Goal: Task Accomplishment & Management: Manage account settings

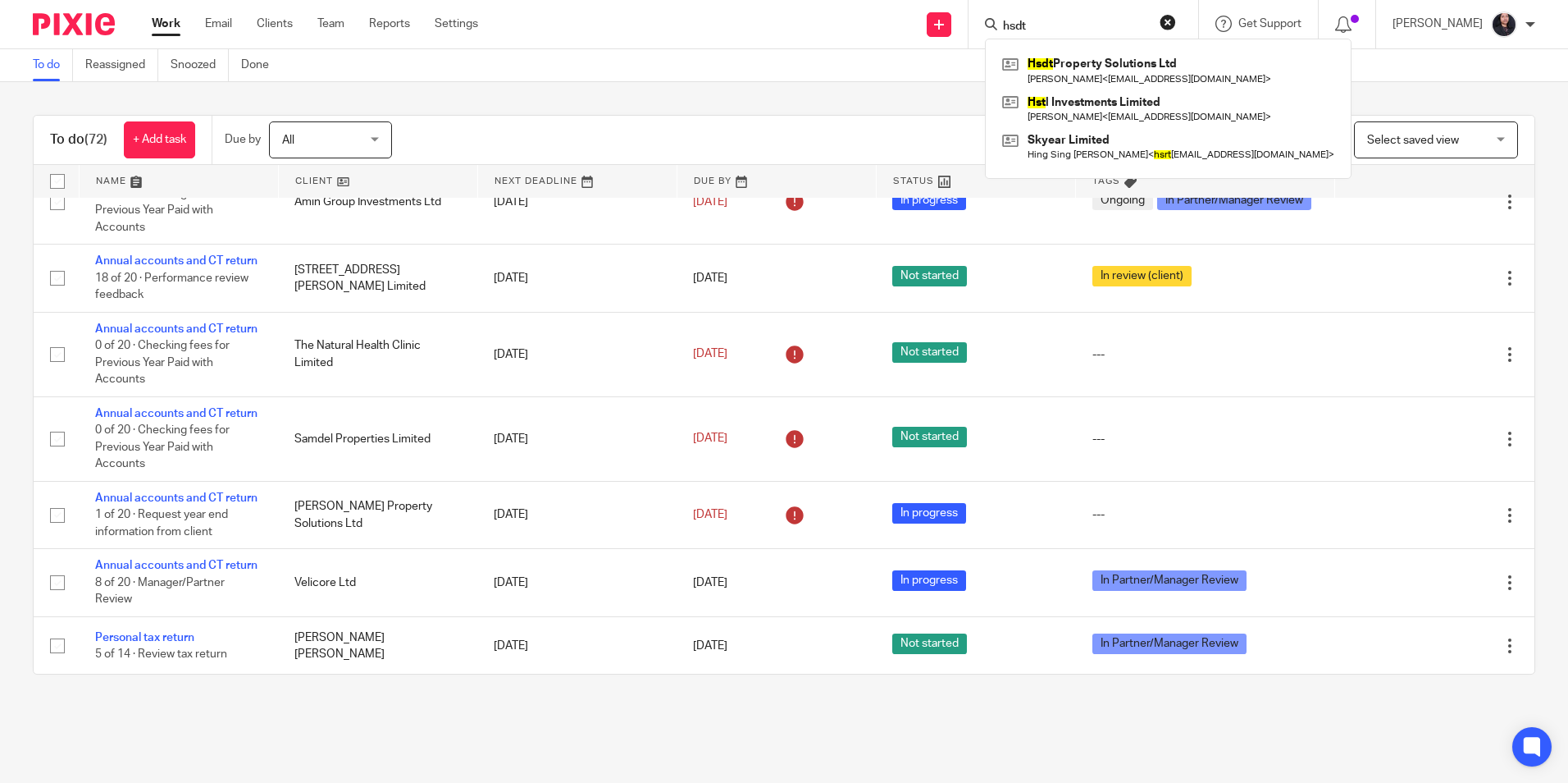
scroll to position [1558, 0]
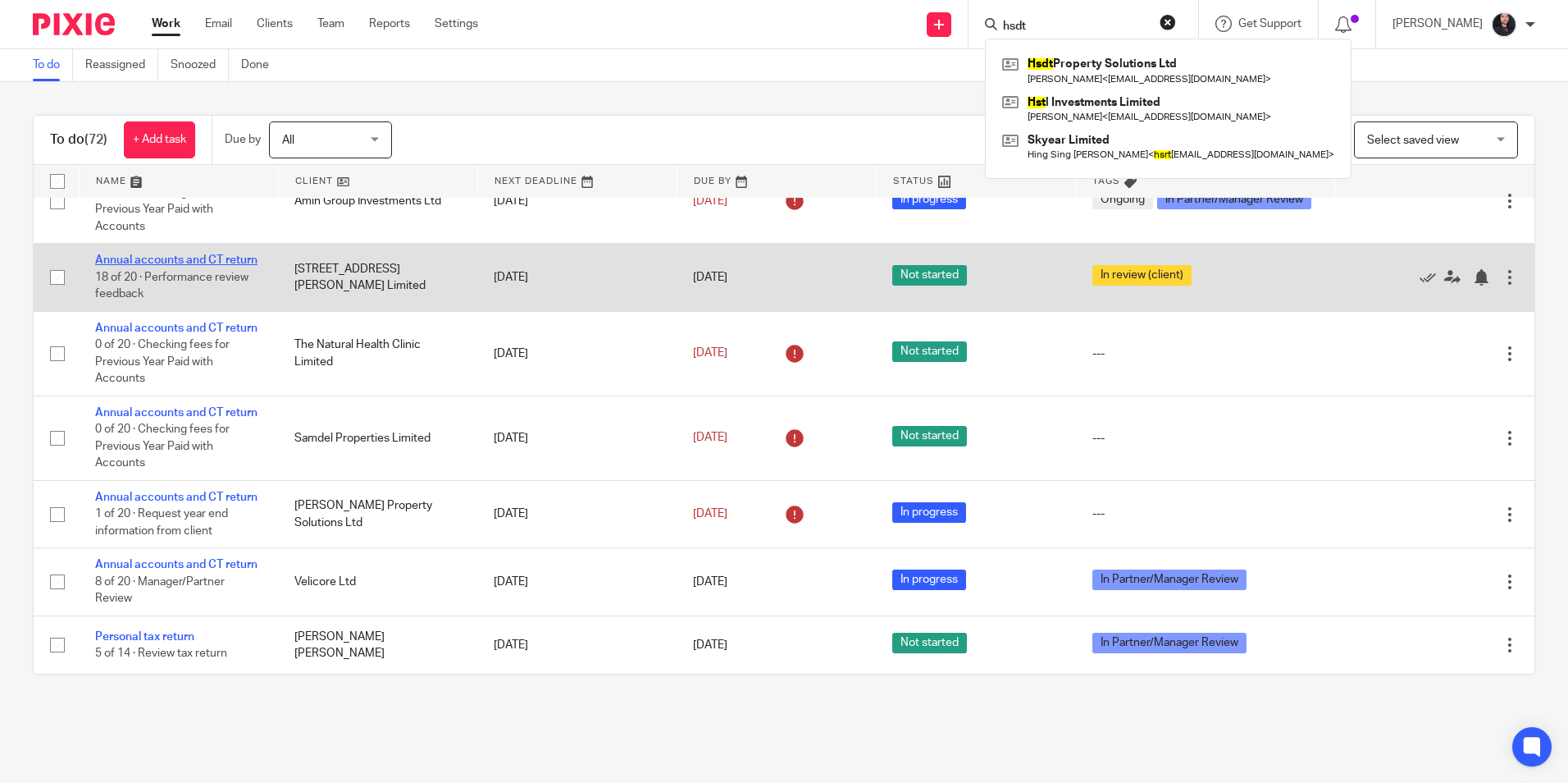
drag, startPoint x: 167, startPoint y: 509, endPoint x: 176, endPoint y: 515, distance: 10.8
click at [167, 266] on link "Annual accounts and CT return" at bounding box center [176, 260] width 162 height 11
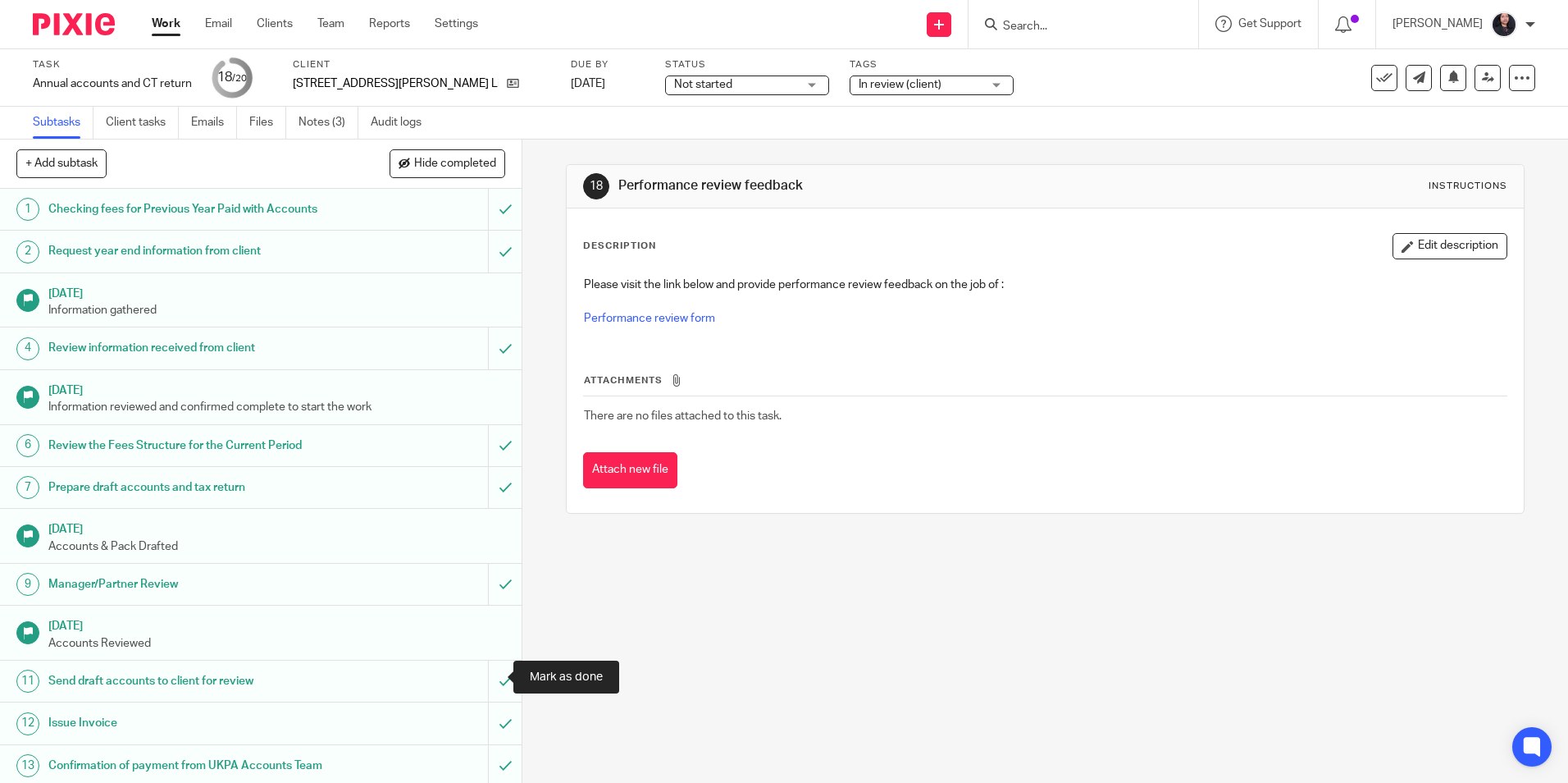
scroll to position [328, 0]
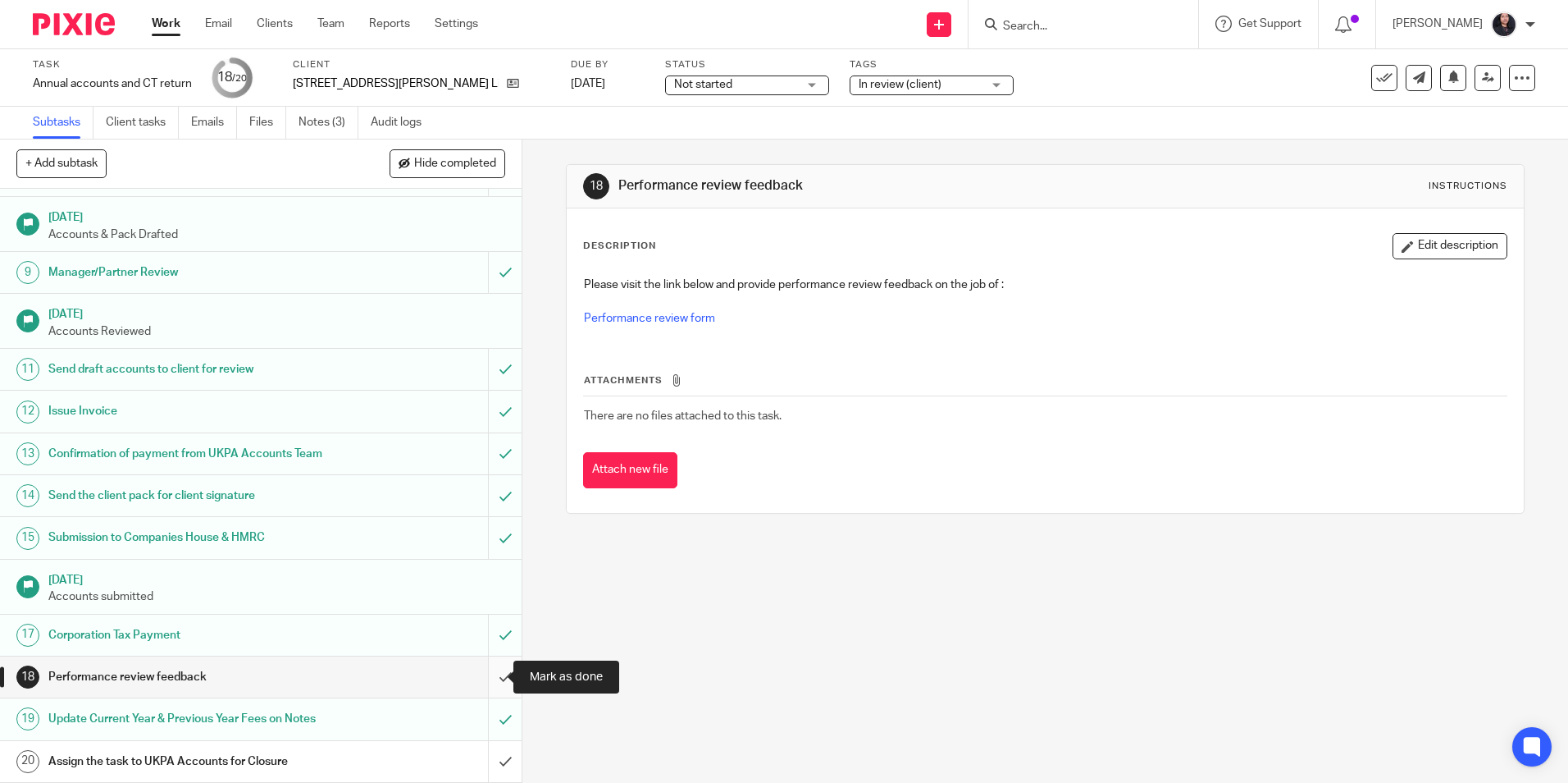
click at [483, 675] on input "submit" at bounding box center [260, 676] width 521 height 41
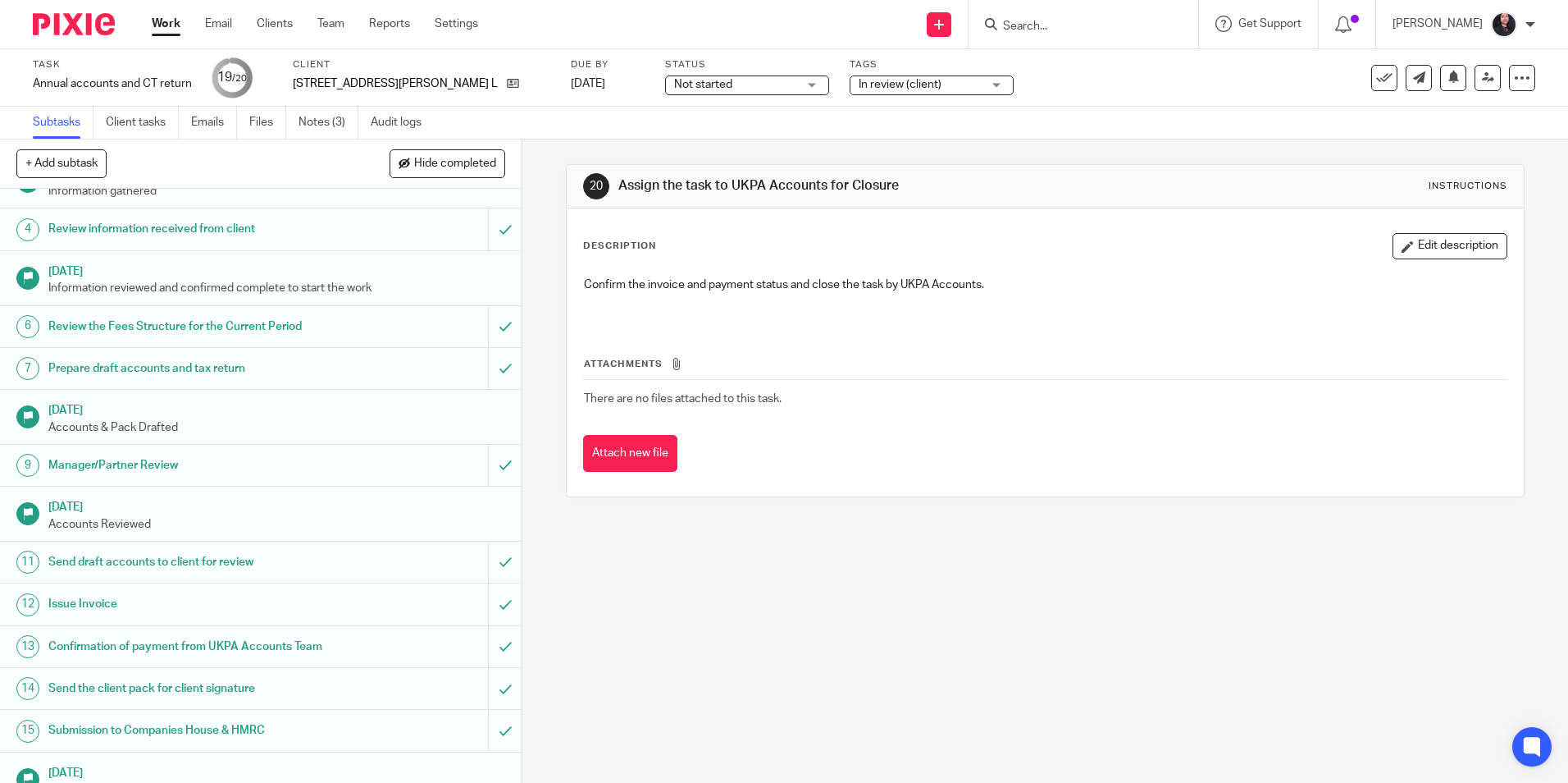
scroll to position [328, 0]
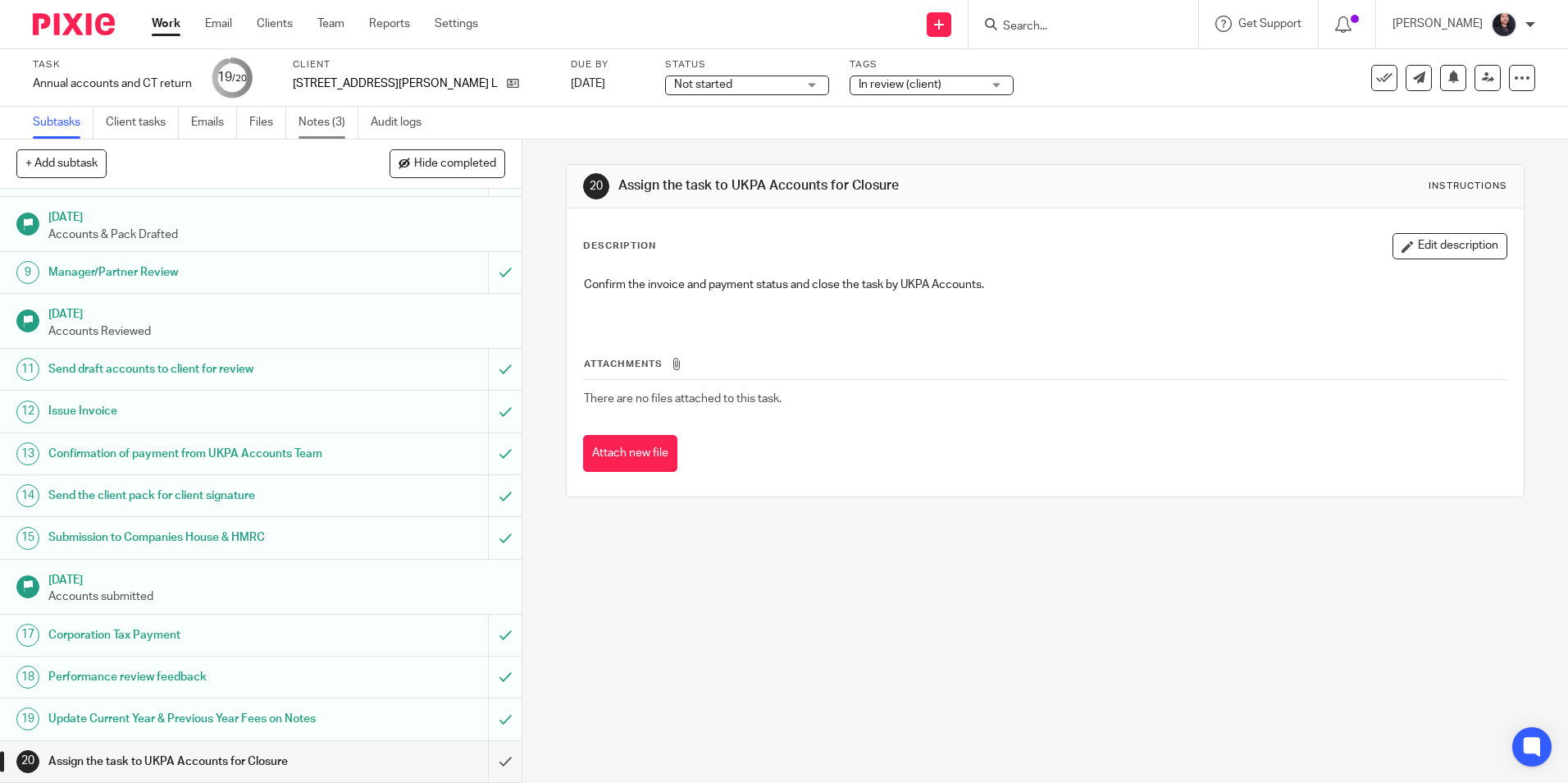
click at [322, 125] on link "Notes (3)" at bounding box center [328, 123] width 59 height 32
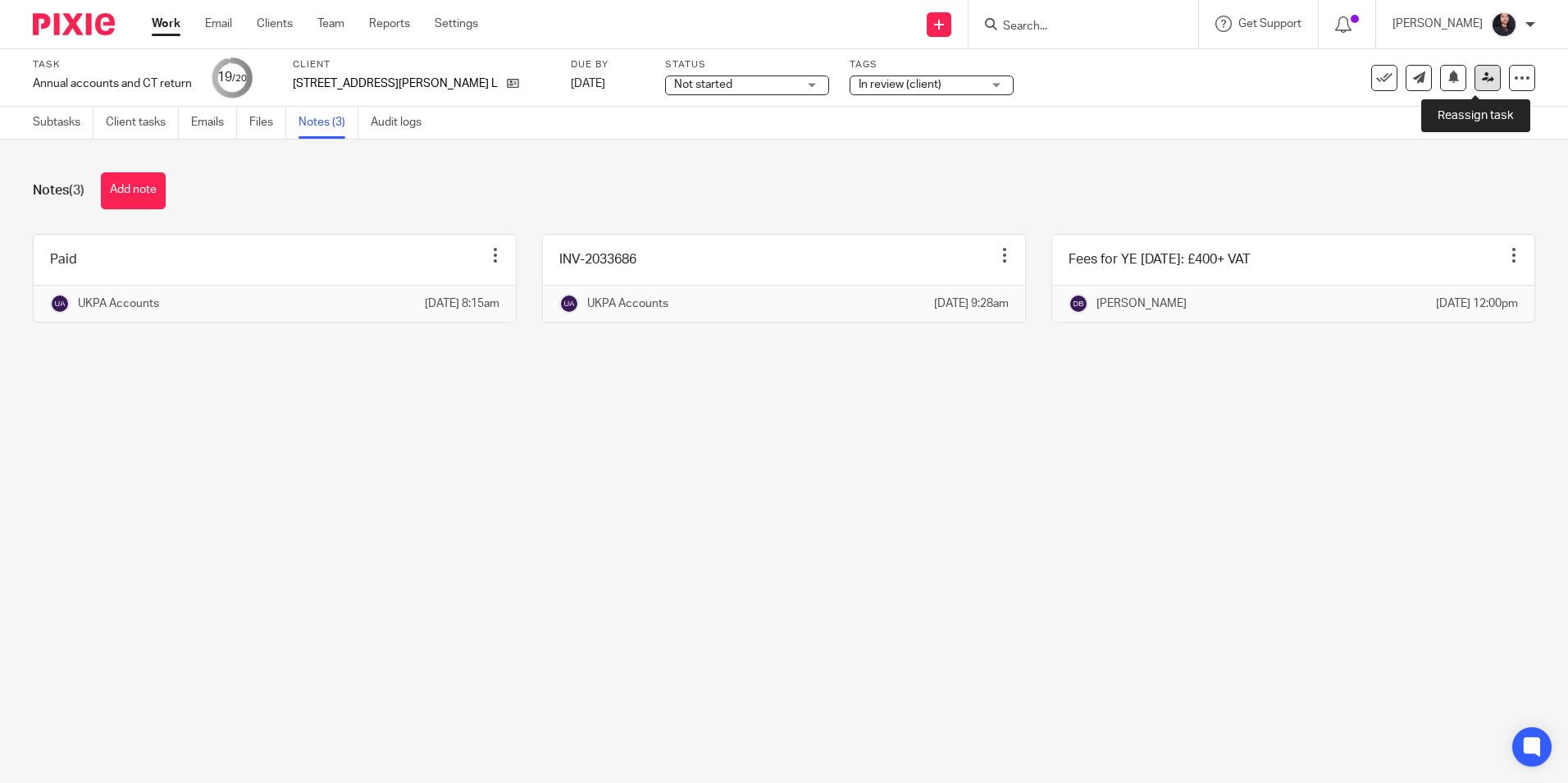
click at [1481, 79] on icon at bounding box center [1487, 77] width 12 height 12
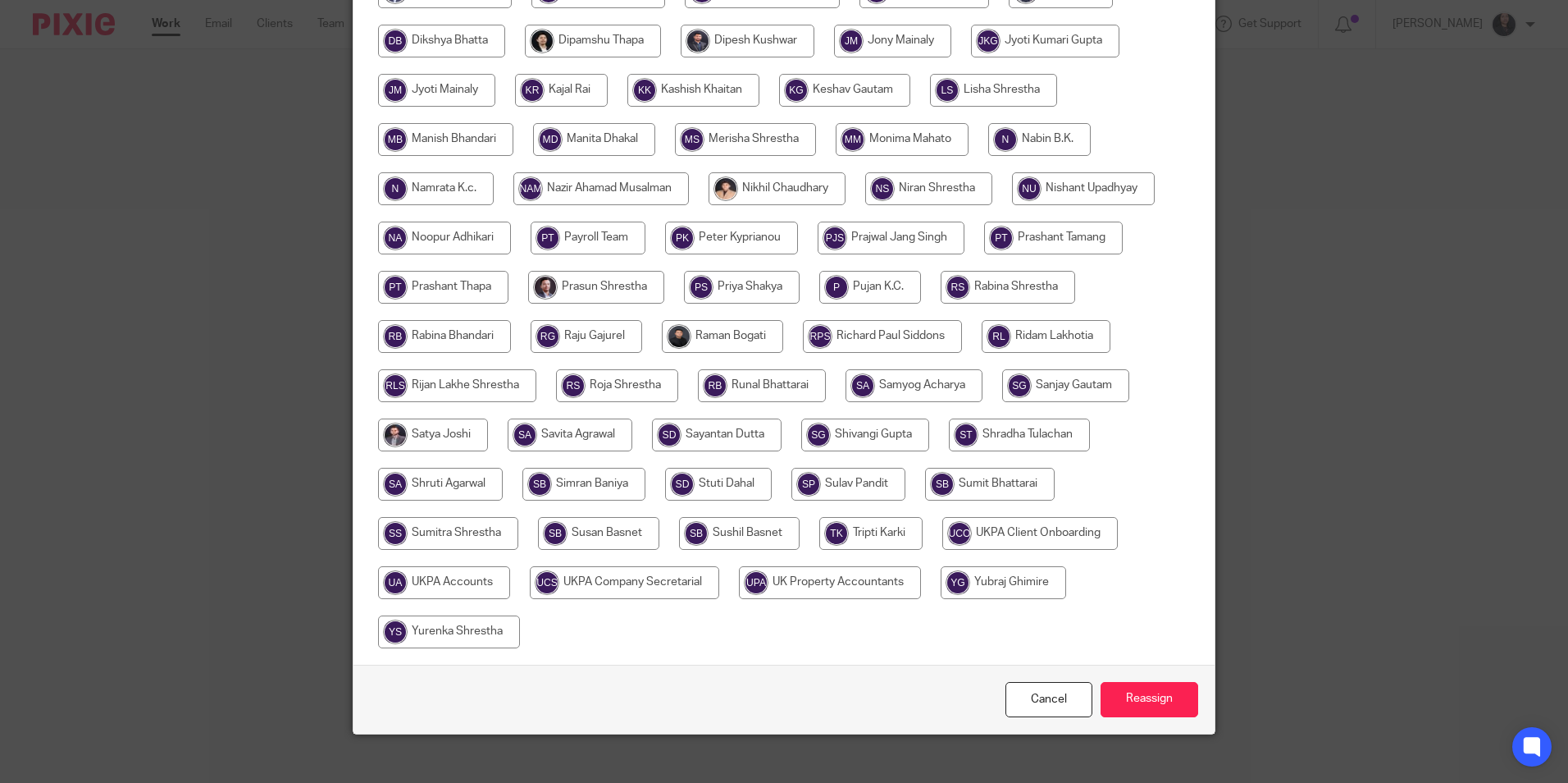
scroll to position [488, 0]
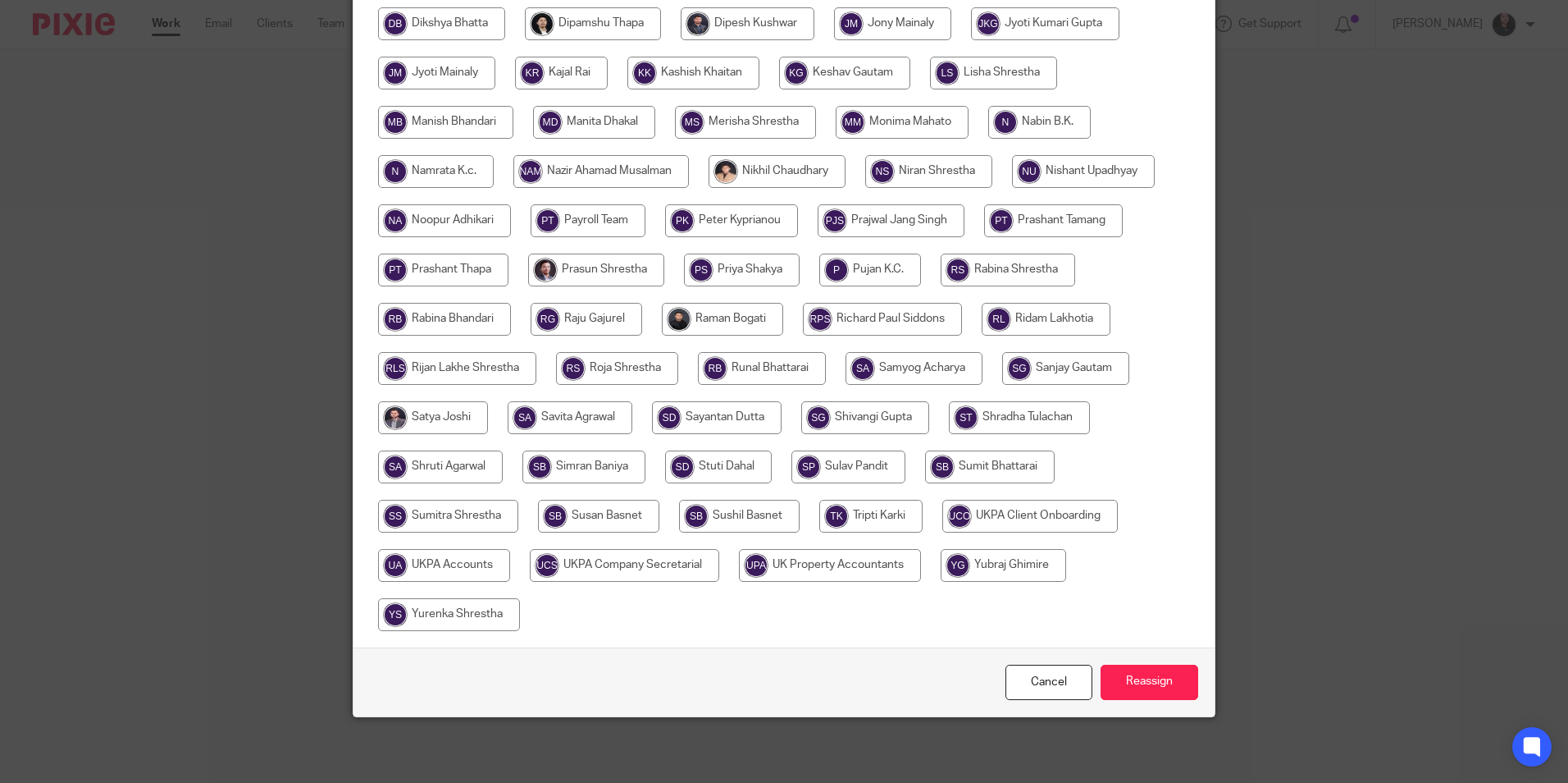
click at [471, 562] on input "radio" at bounding box center [444, 565] width 132 height 33
radio input "true"
click at [1136, 671] on input "Reassign" at bounding box center [1148, 681] width 97 height 35
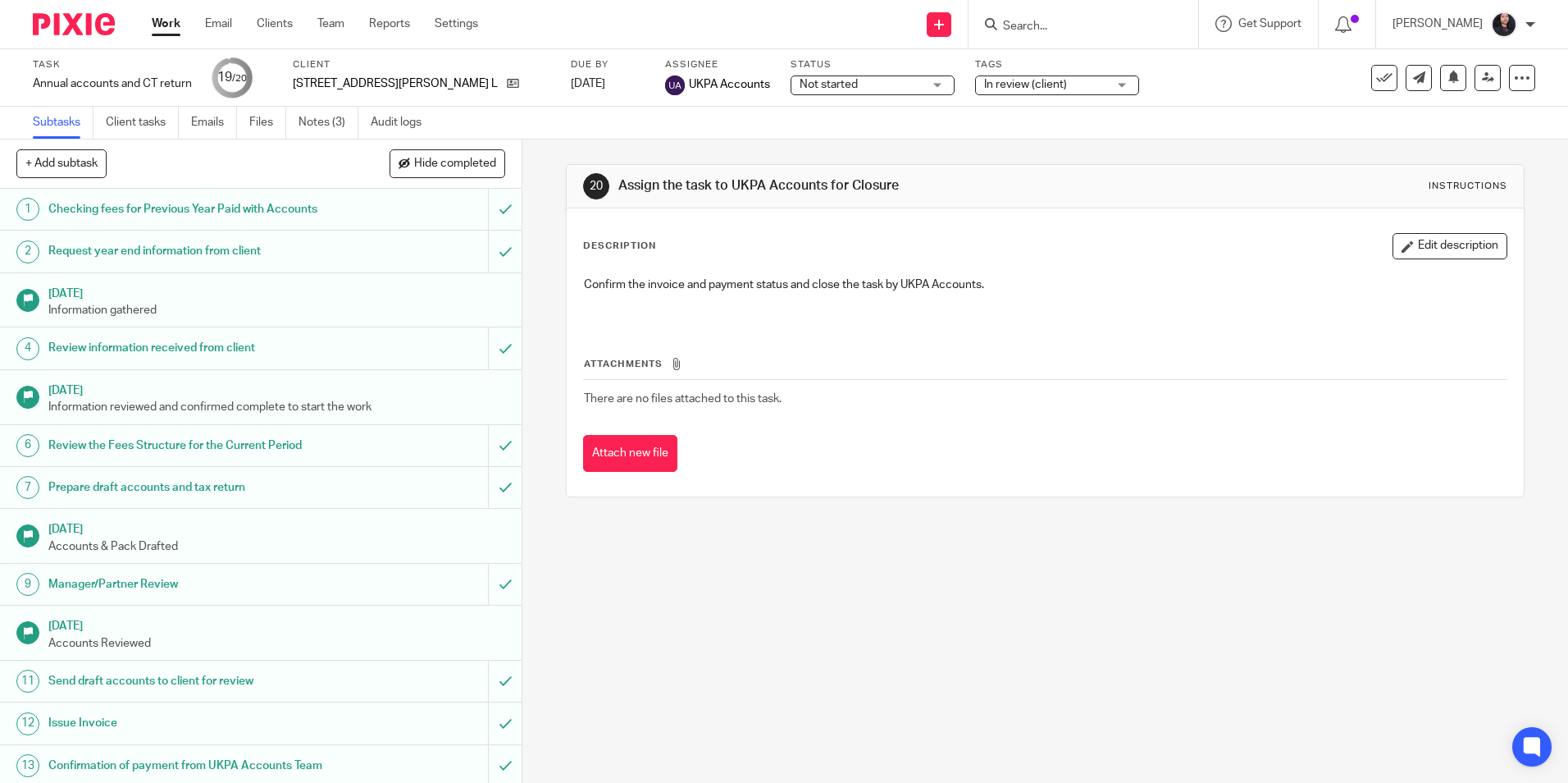
click at [72, 32] on img at bounding box center [74, 24] width 82 height 22
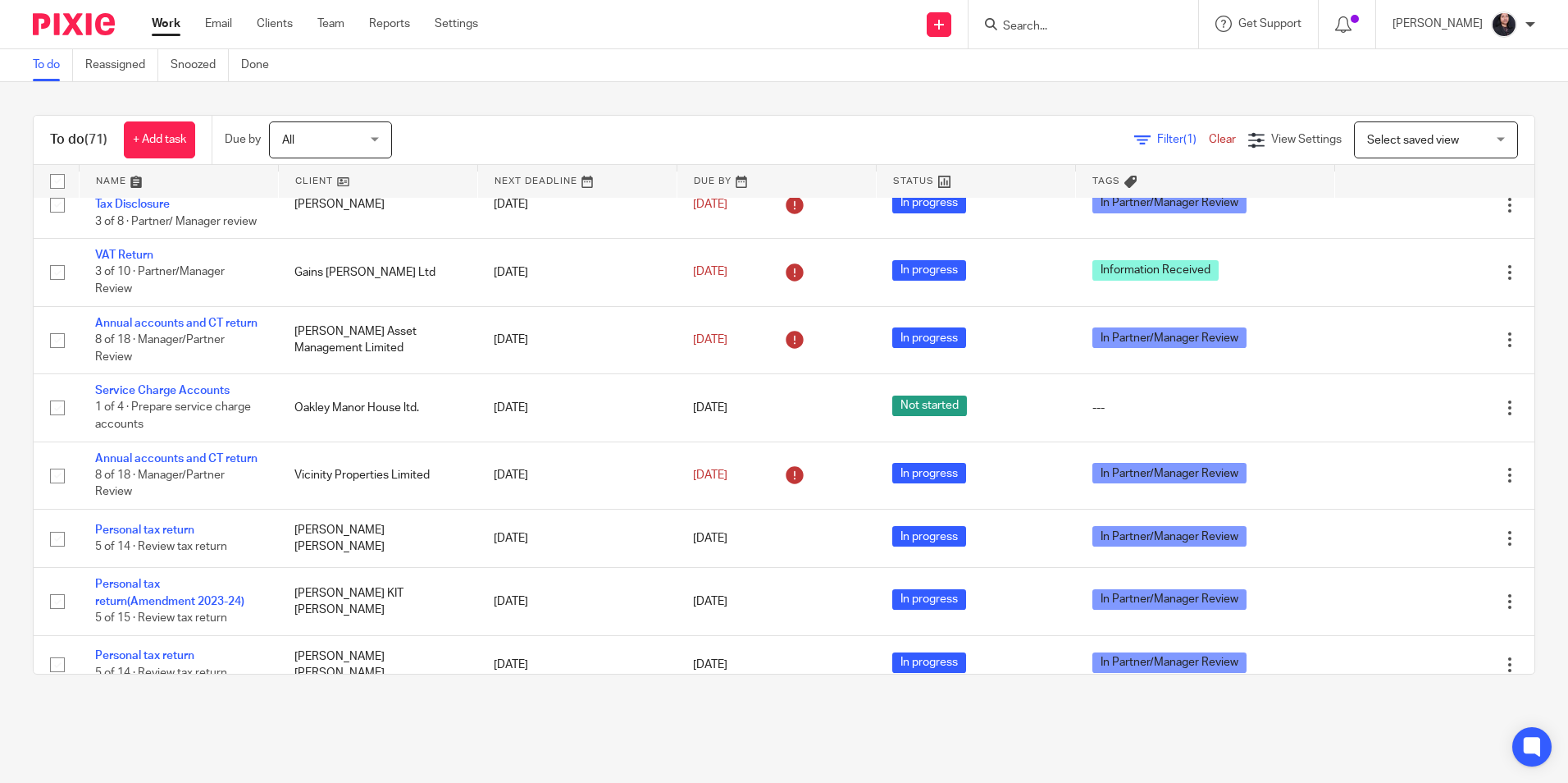
scroll to position [328, 0]
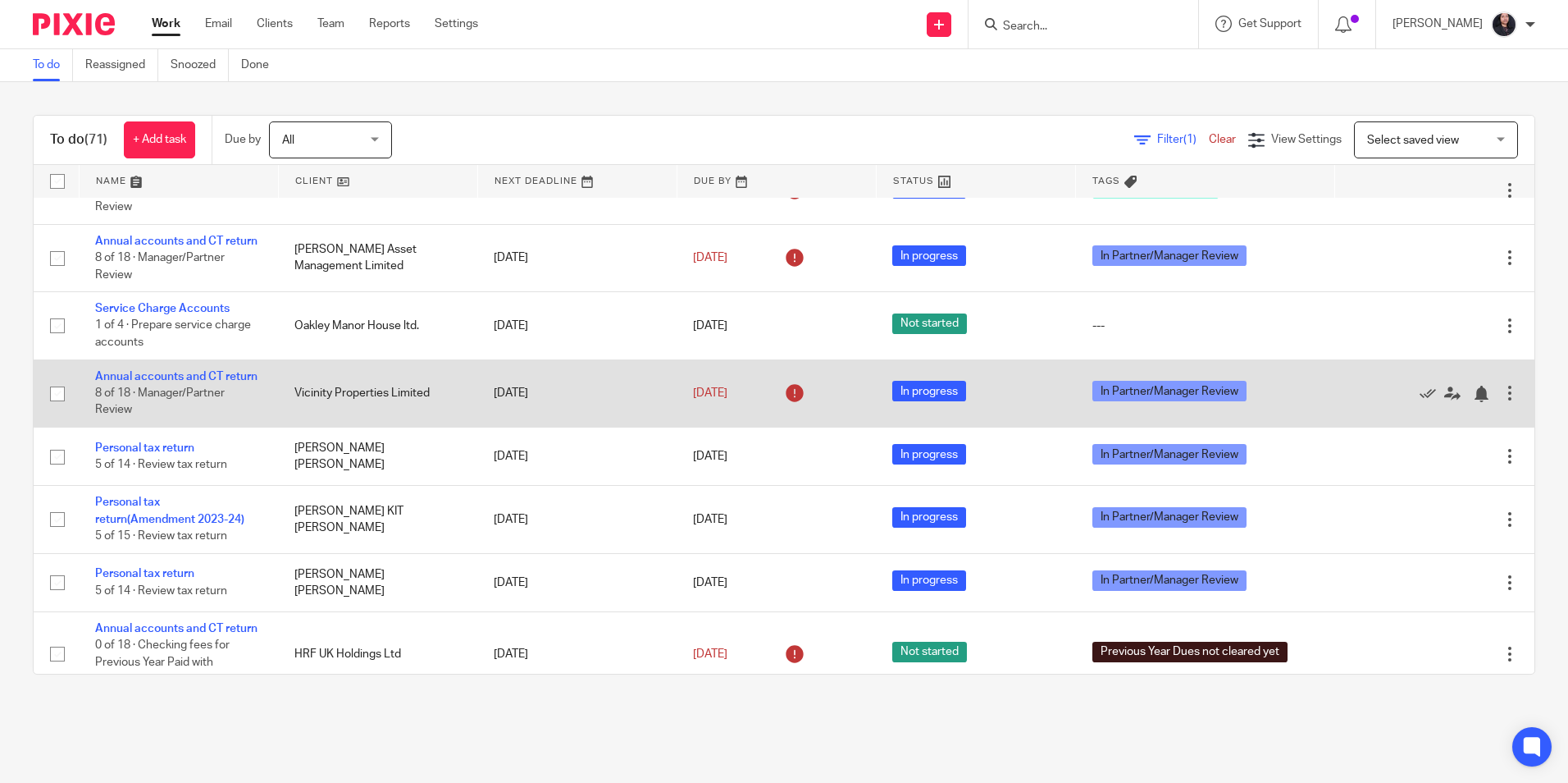
drag, startPoint x: 142, startPoint y: 427, endPoint x: 157, endPoint y: 436, distance: 17.5
click at [142, 382] on link "Annual accounts and CT return" at bounding box center [176, 376] width 162 height 11
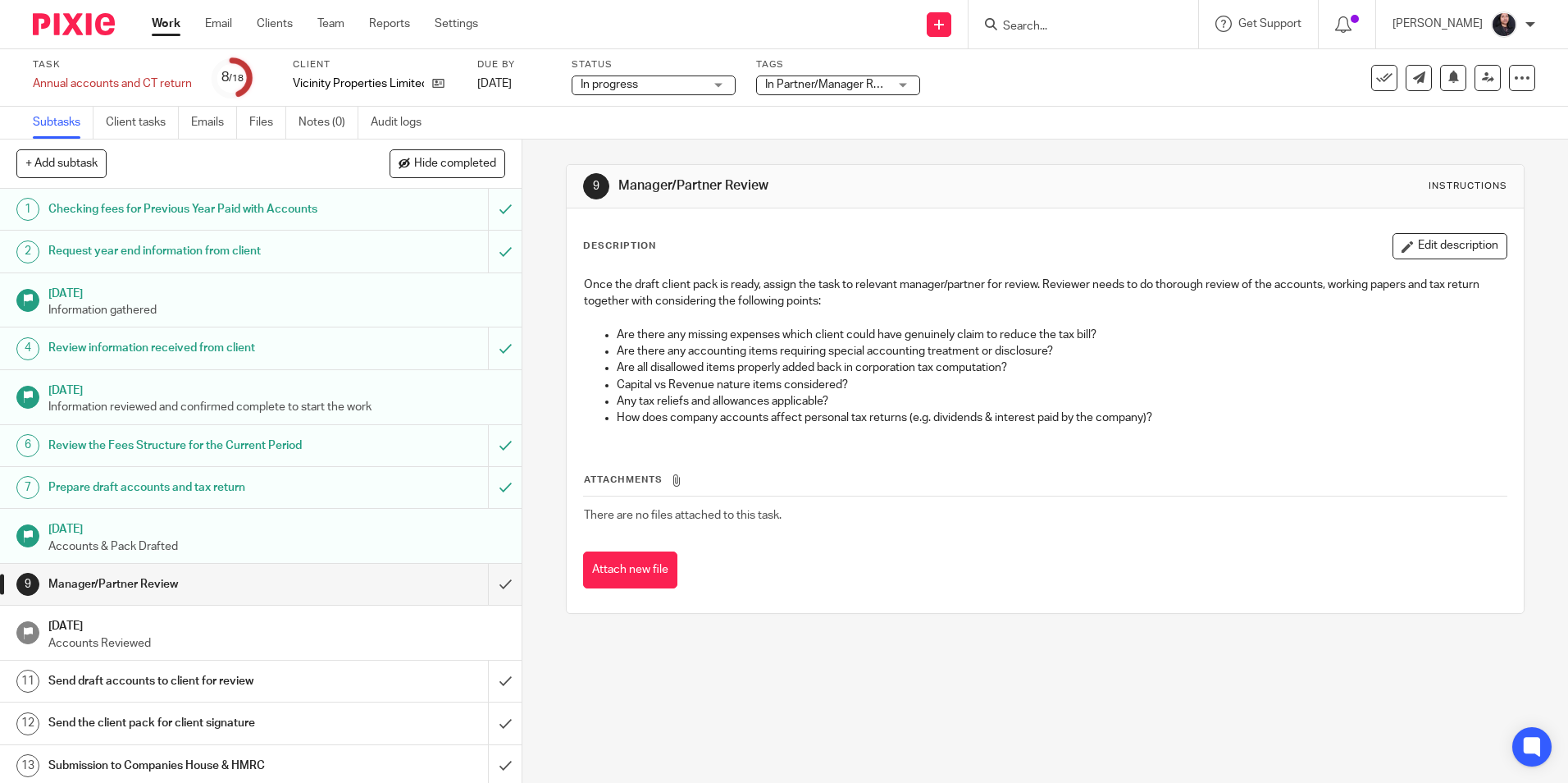
click at [387, 123] on link "Audit logs" at bounding box center [402, 123] width 63 height 32
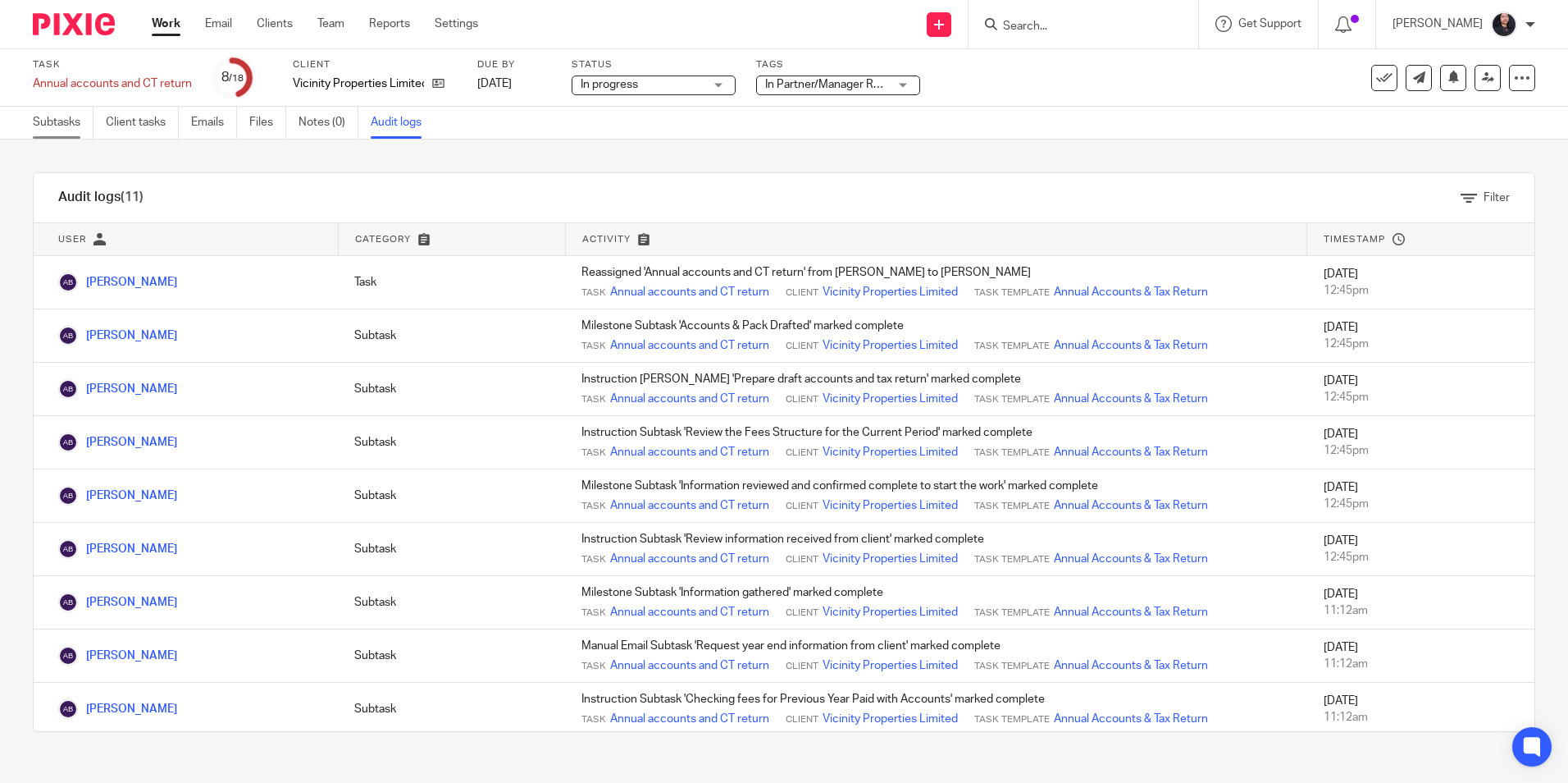
click at [66, 123] on link "Subtasks" at bounding box center [63, 123] width 60 height 32
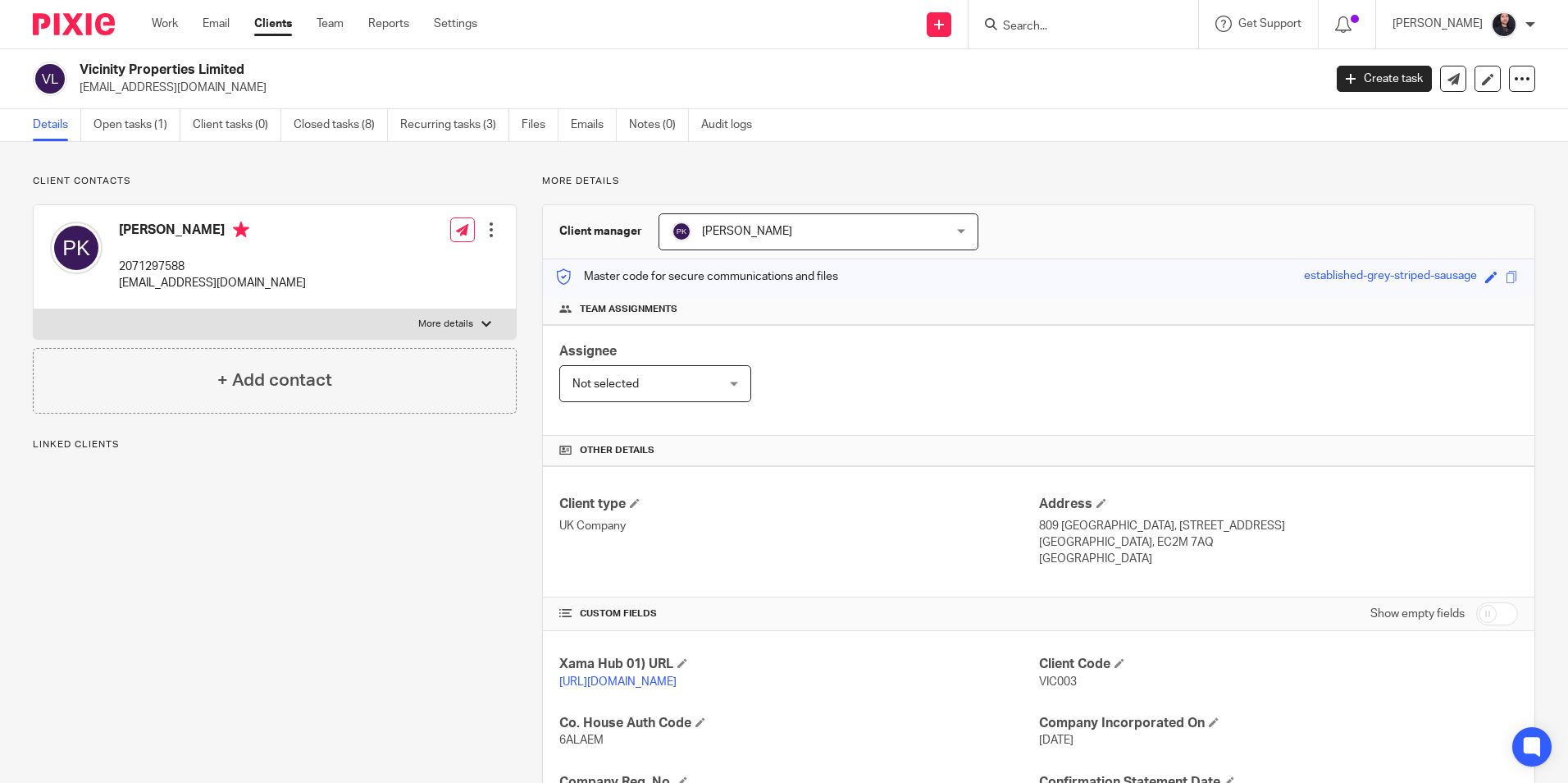
scroll to position [298, 0]
